Goal: Download file/media

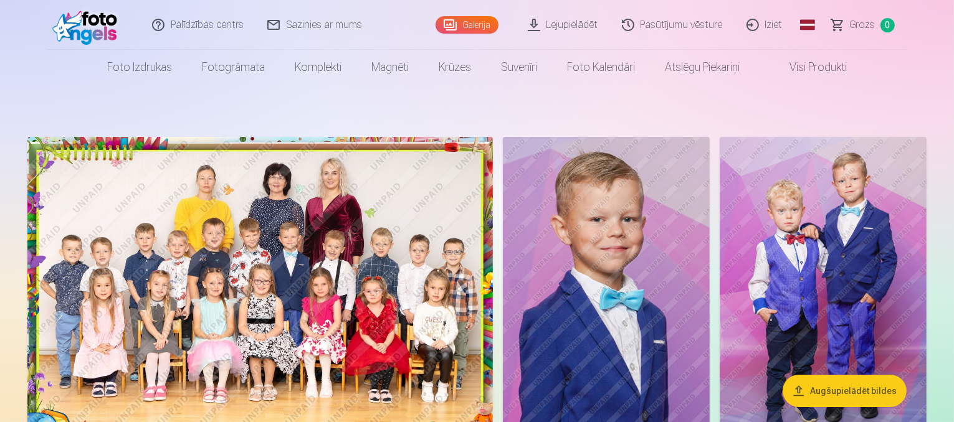
click at [439, 272] on img at bounding box center [259, 292] width 465 height 310
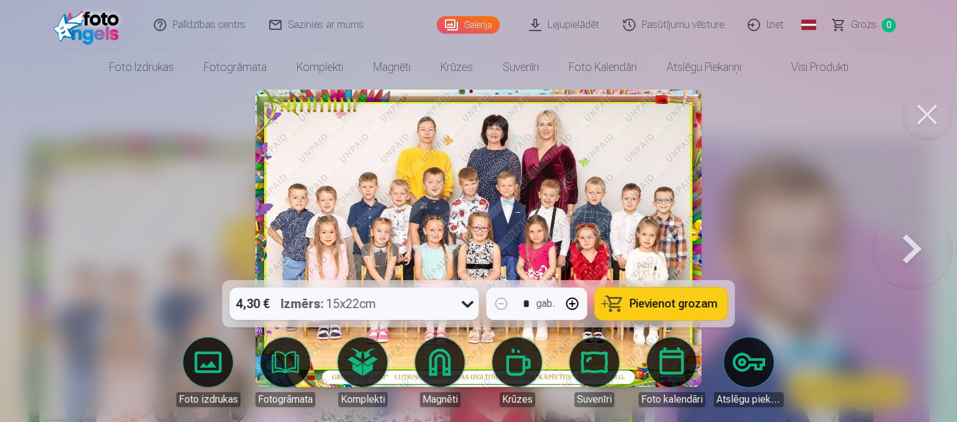
click at [822, 209] on div at bounding box center [478, 211] width 957 height 422
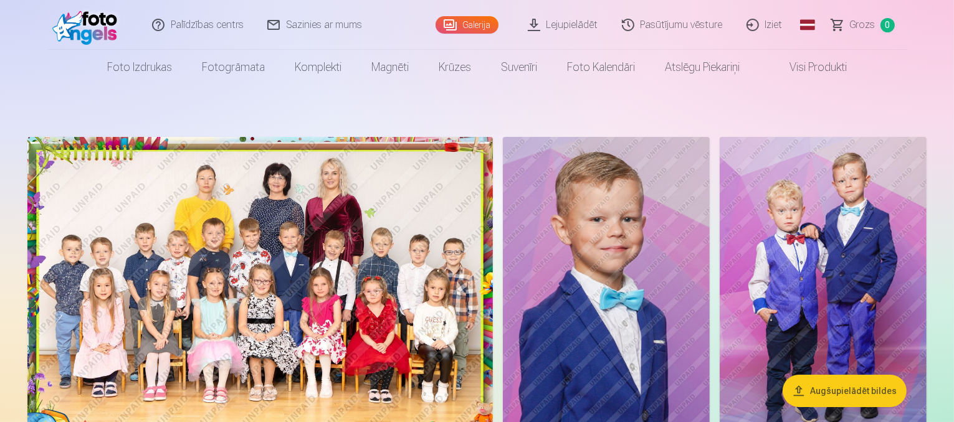
click at [493, 255] on img at bounding box center [259, 292] width 465 height 310
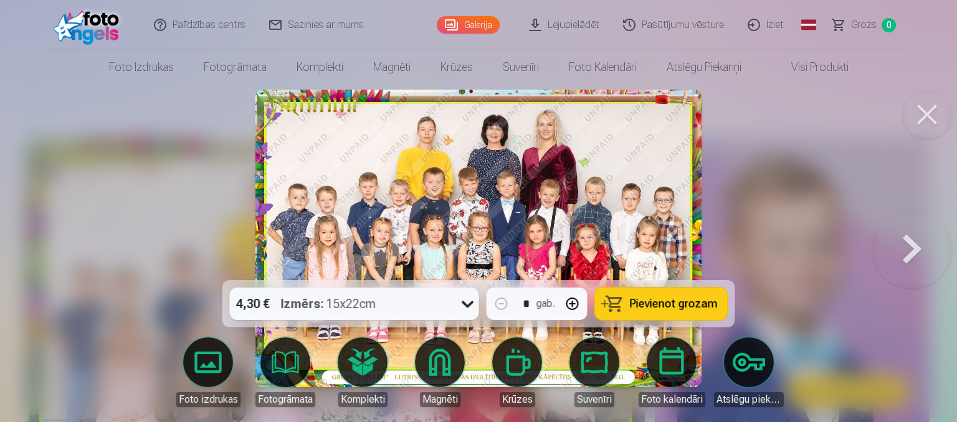
click at [593, 168] on img at bounding box center [478, 239] width 446 height 298
click at [219, 135] on div at bounding box center [478, 211] width 957 height 422
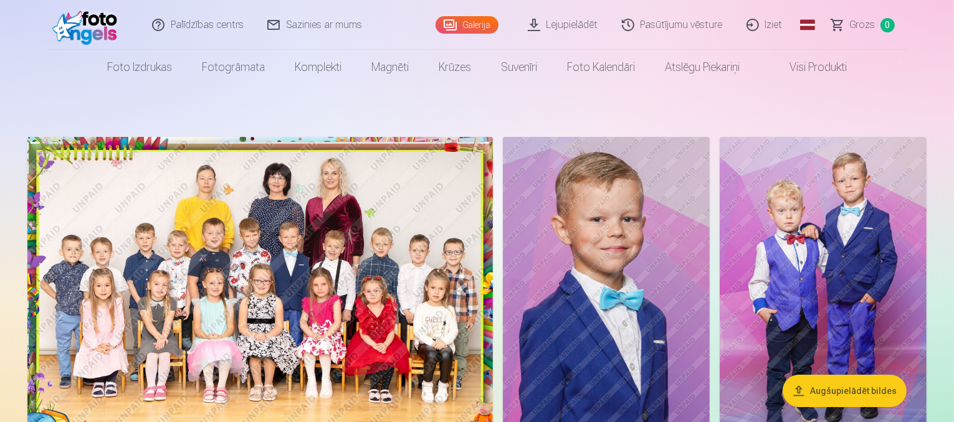
click at [591, 31] on link "Lejupielādēt" at bounding box center [564, 25] width 94 height 50
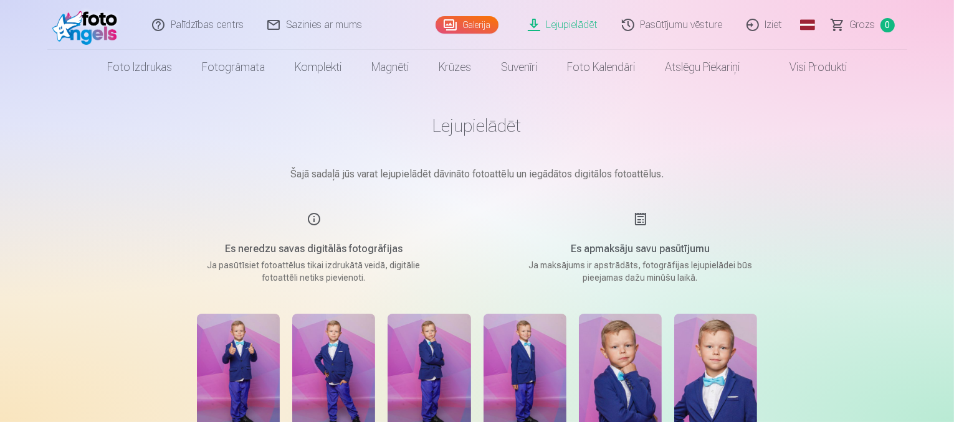
click at [257, 349] on img at bounding box center [238, 376] width 83 height 125
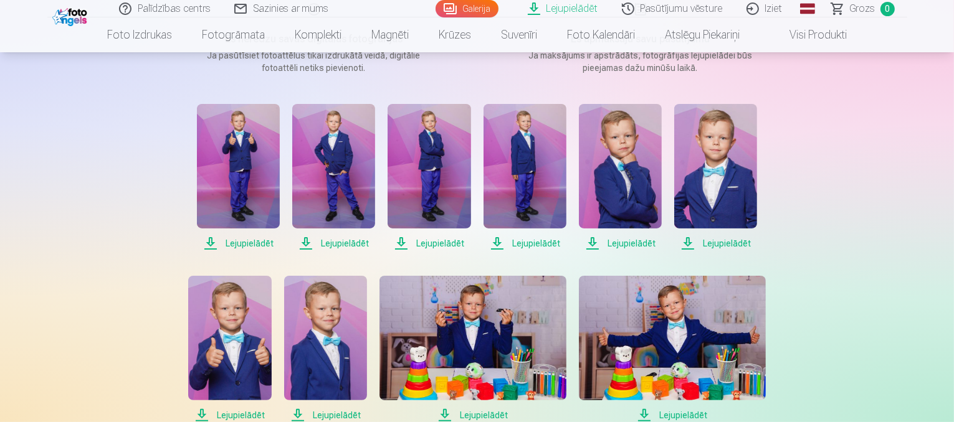
scroll to position [192, 0]
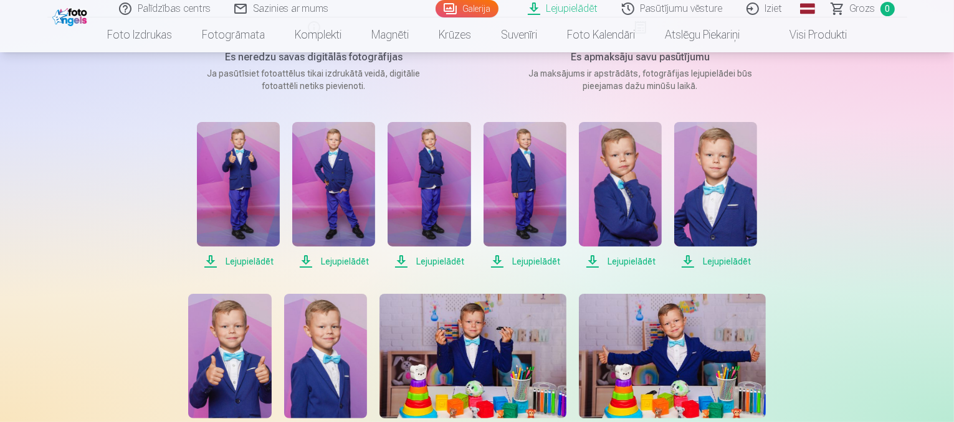
click at [252, 152] on img at bounding box center [238, 184] width 83 height 125
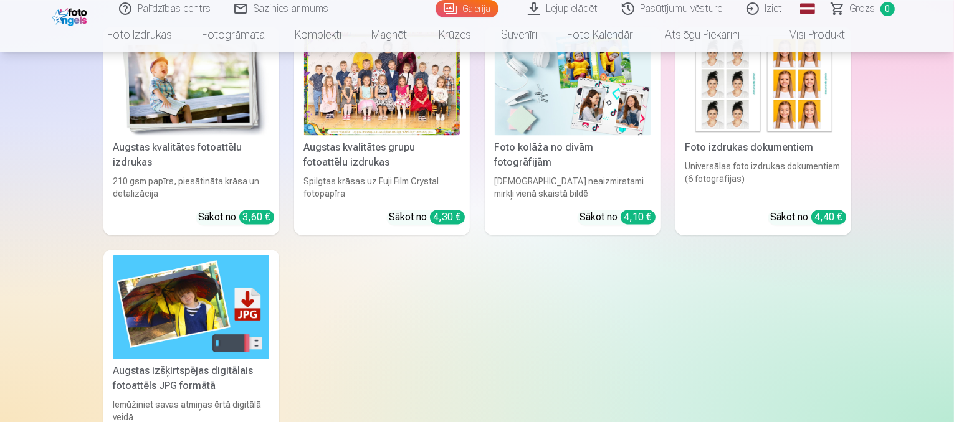
scroll to position [7228, 0]
